Goal: Check status: Check status

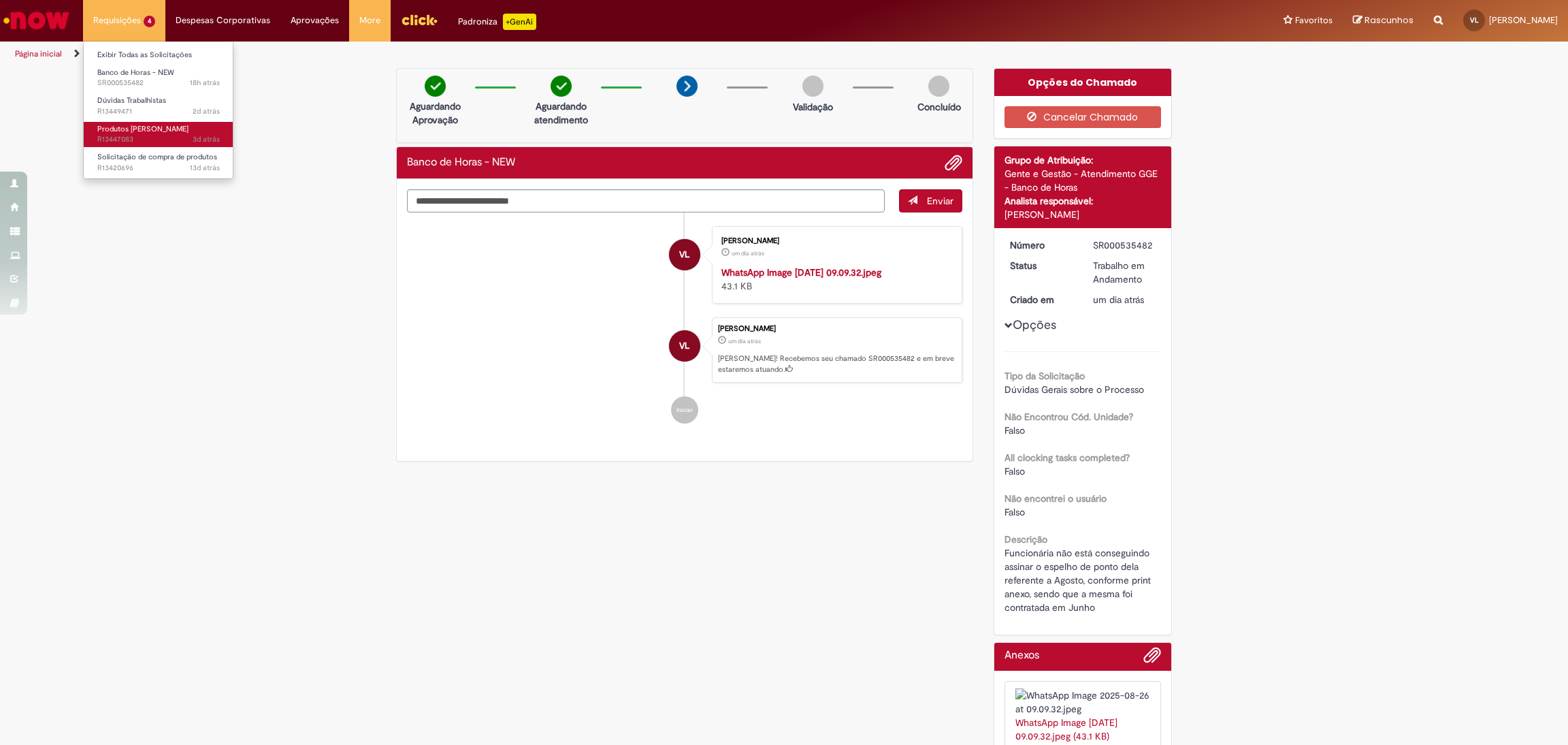
click at [131, 134] on span "3d atrás 3 dias atrás R13447083" at bounding box center [158, 140] width 122 height 11
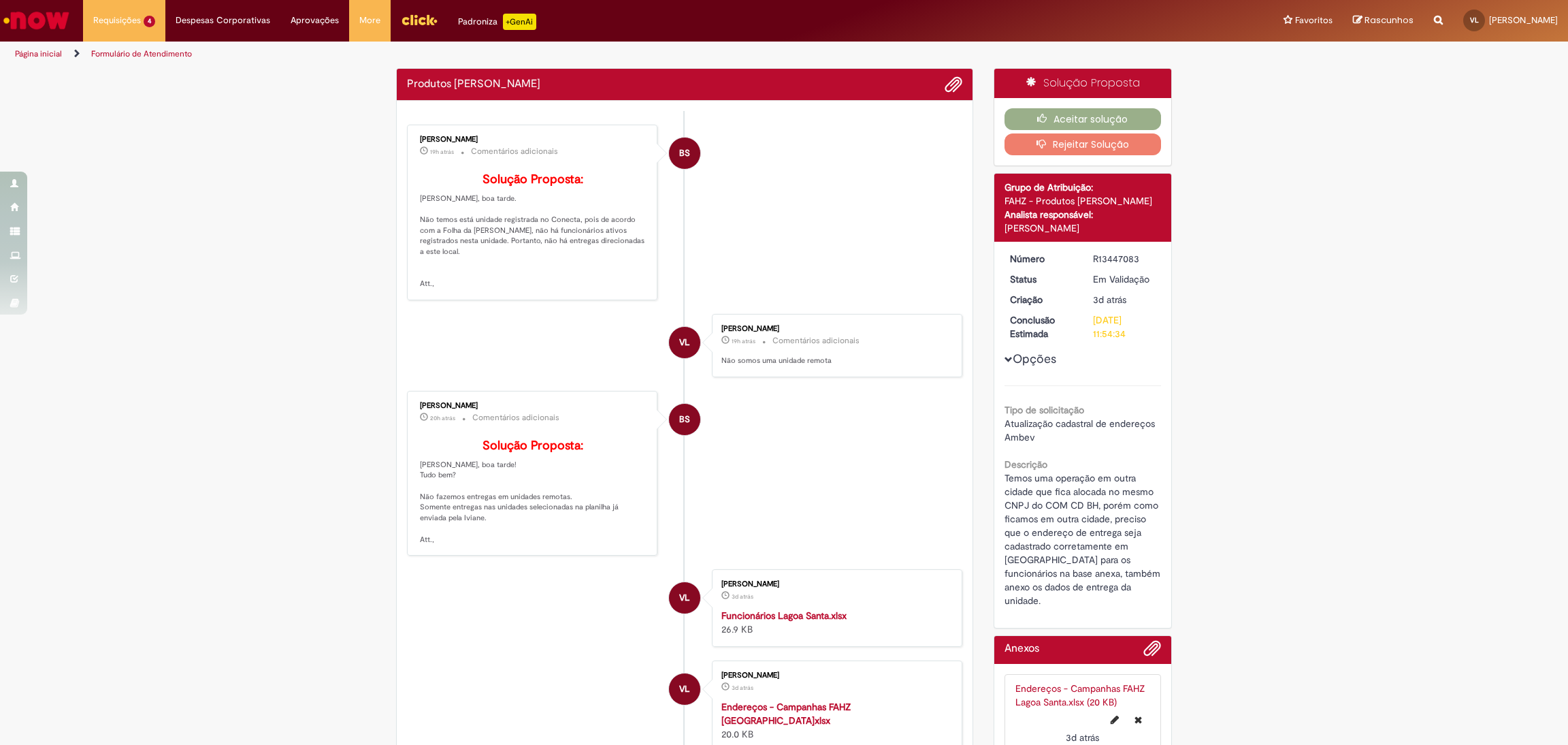
drag, startPoint x: 1136, startPoint y: 253, endPoint x: 1046, endPoint y: 259, distance: 90.2
click at [1046, 252] on dl "Número R13447083 Status Em [GEOGRAPHIC_DATA] Criação 3d atrás 3 dias atrás Conc…" at bounding box center [1084, 252] width 167 height 0
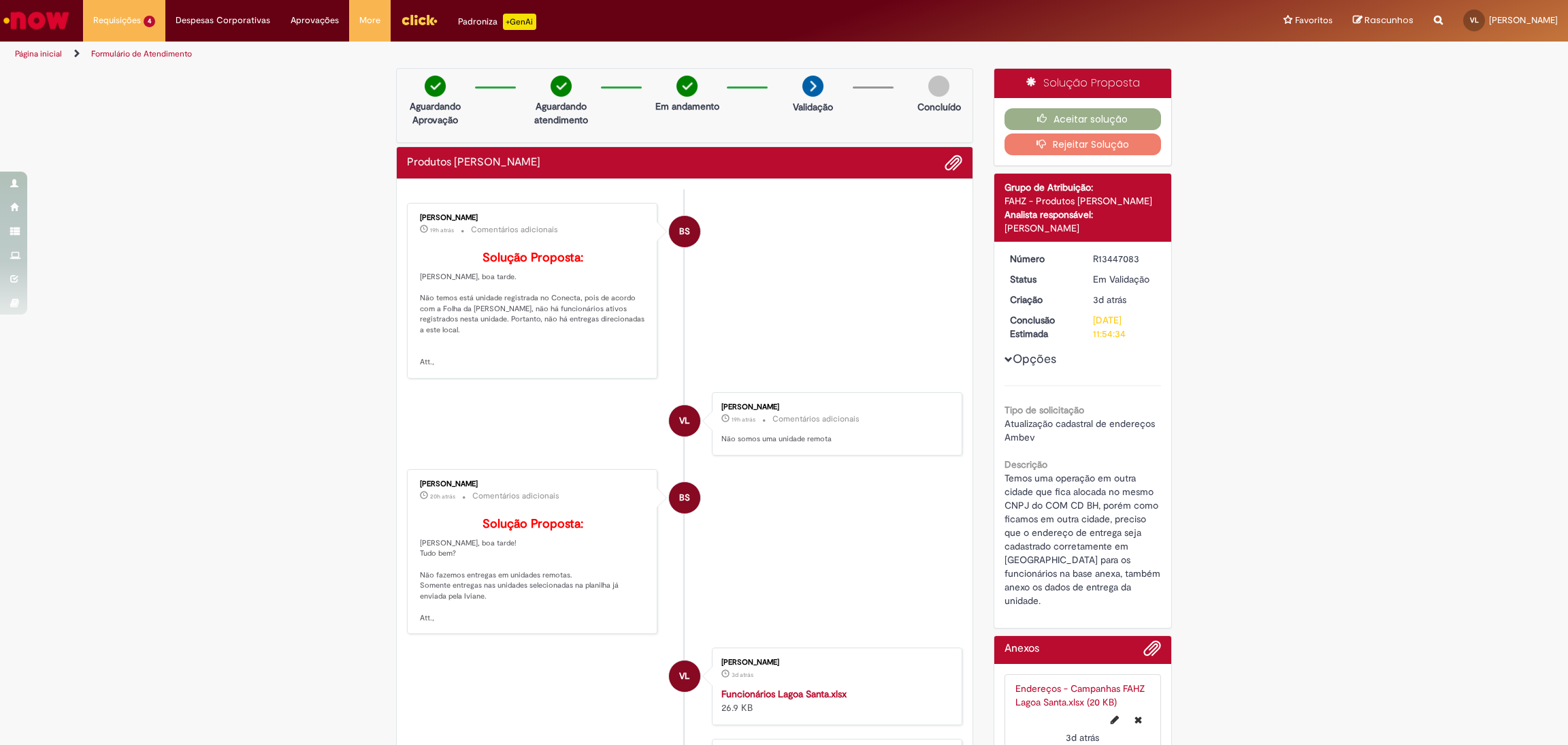
copy dl "Número R13447083"
drag, startPoint x: 809, startPoint y: 264, endPoint x: 491, endPoint y: 182, distance: 328.4
click at [806, 264] on li "BS [PERSON_NAME] 19h atrás 19 horas atrás Comentários adicionais Solução Propos…" at bounding box center [684, 291] width 556 height 176
click at [188, 108] on span "2d atrás 2 dias atrás R13449471" at bounding box center [158, 111] width 122 height 11
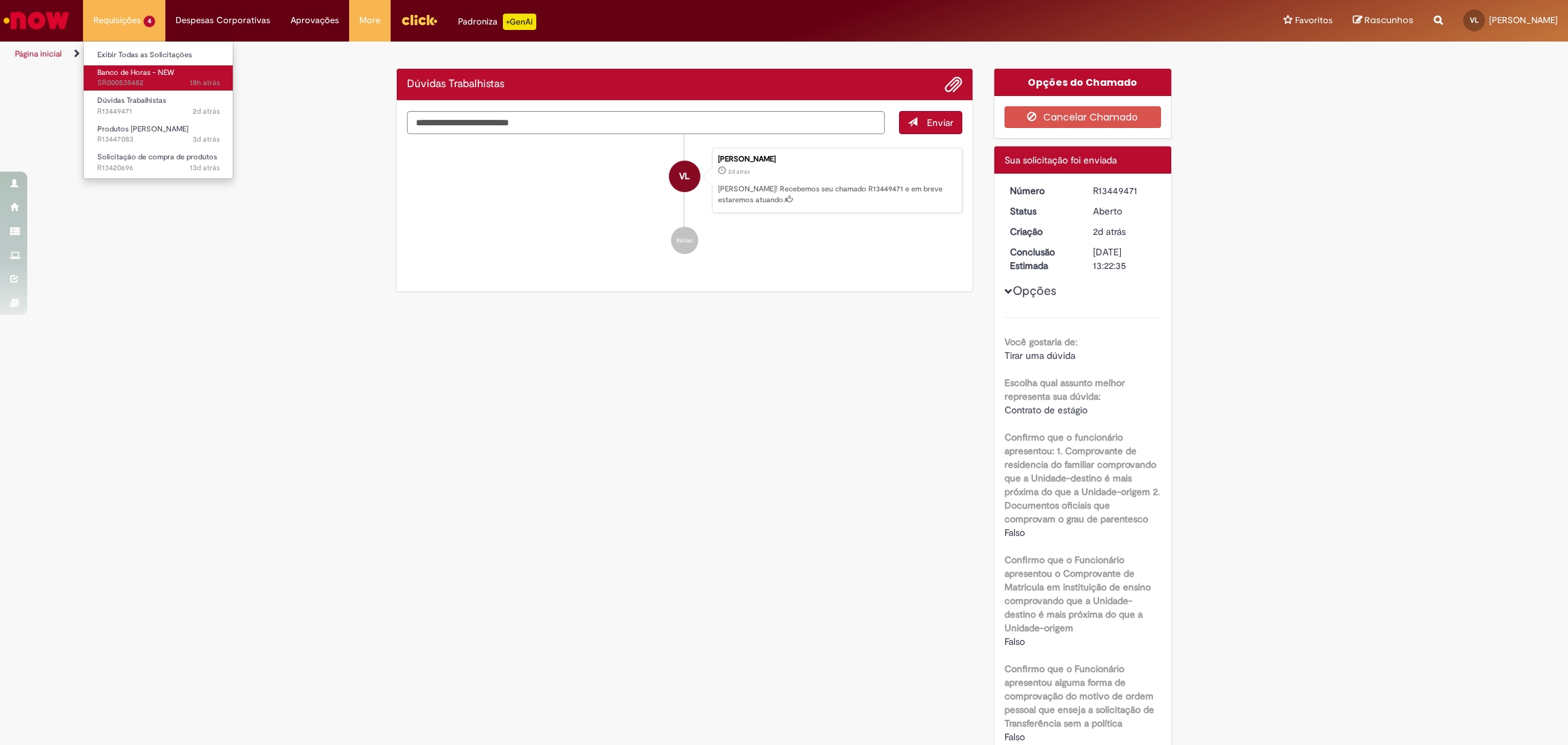
click at [188, 80] on span "18h atrás 18 horas atrás SR000535482" at bounding box center [158, 83] width 122 height 11
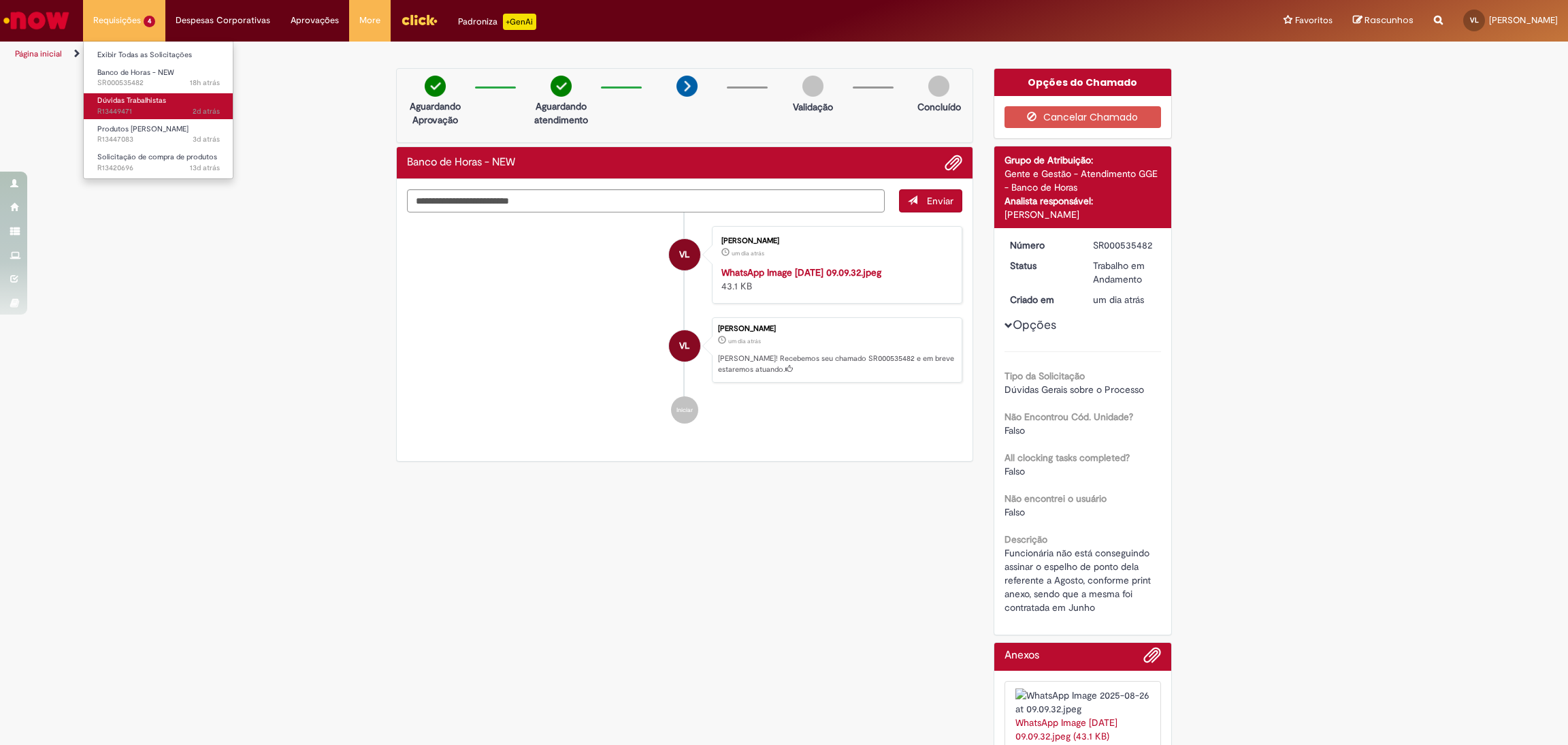
click at [179, 99] on link "Dúvidas Trabalhistas 2d atrás 2 dias atrás R13449471" at bounding box center [158, 106] width 149 height 25
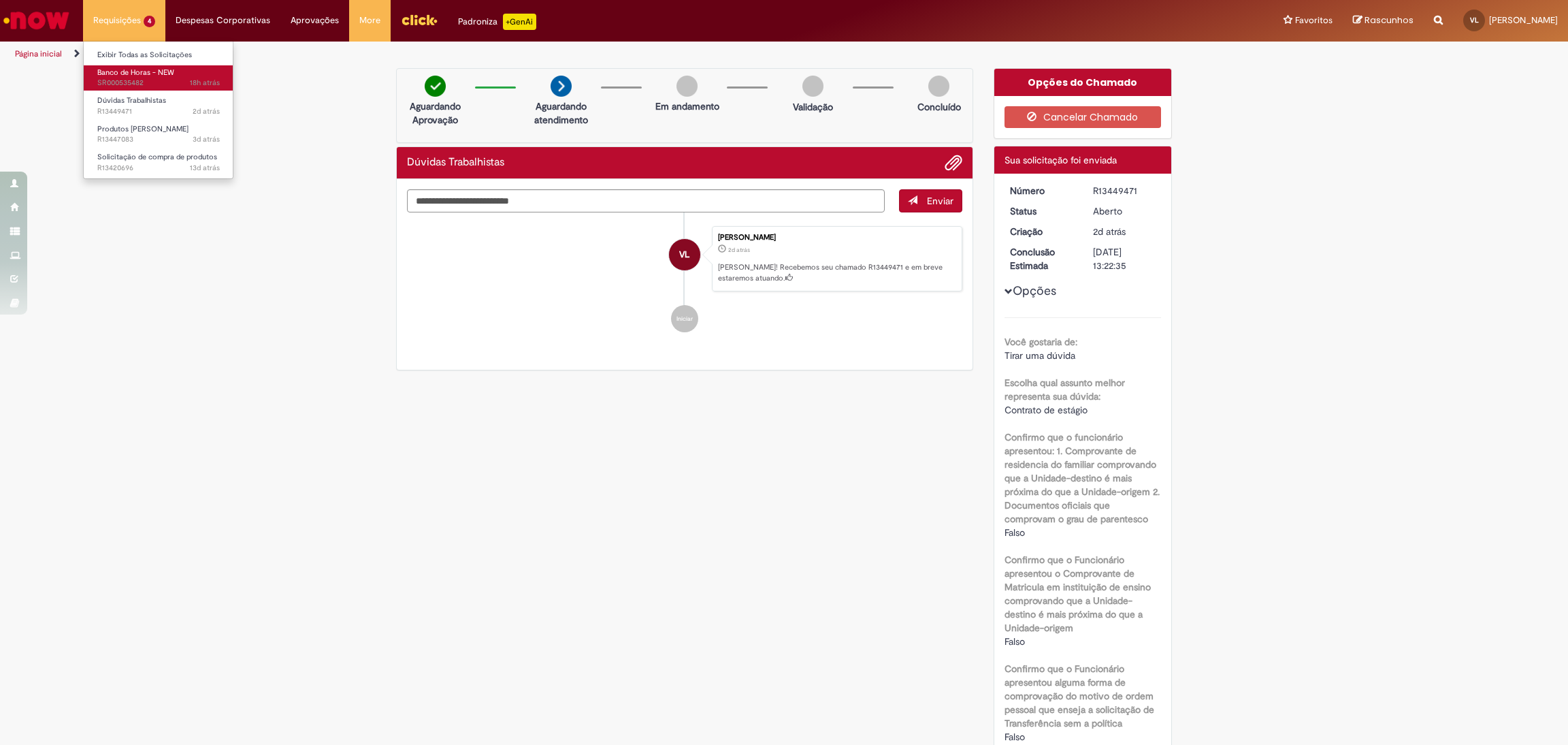
click at [177, 83] on span "18h atrás 18 horas atrás SR000535482" at bounding box center [158, 83] width 122 height 11
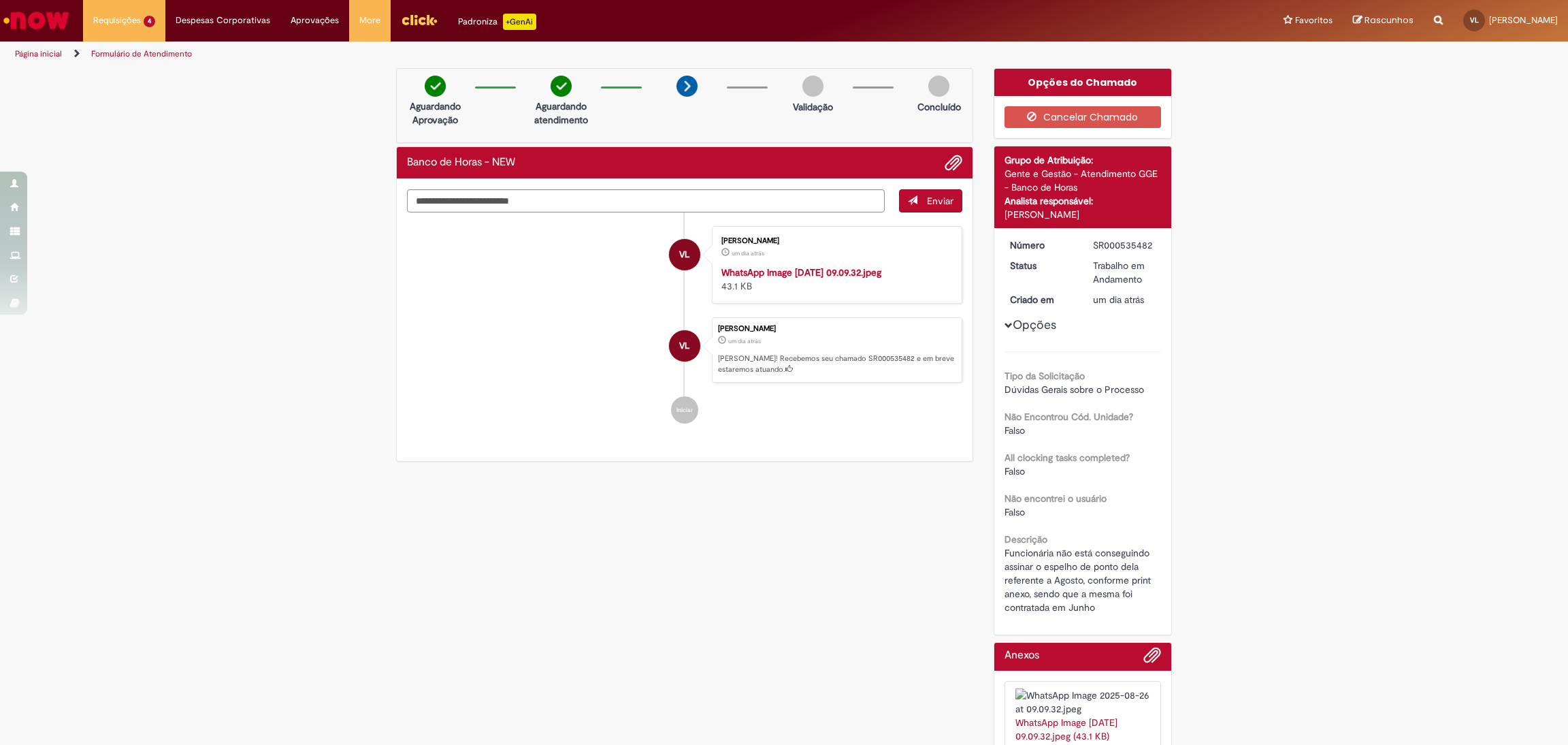
click at [1445, 312] on div "Verificar Código de Barras Aguardando Aprovação Aguardando atendimento Validaçã…" at bounding box center [784, 436] width 1568 height 735
